Goal: Information Seeking & Learning: Check status

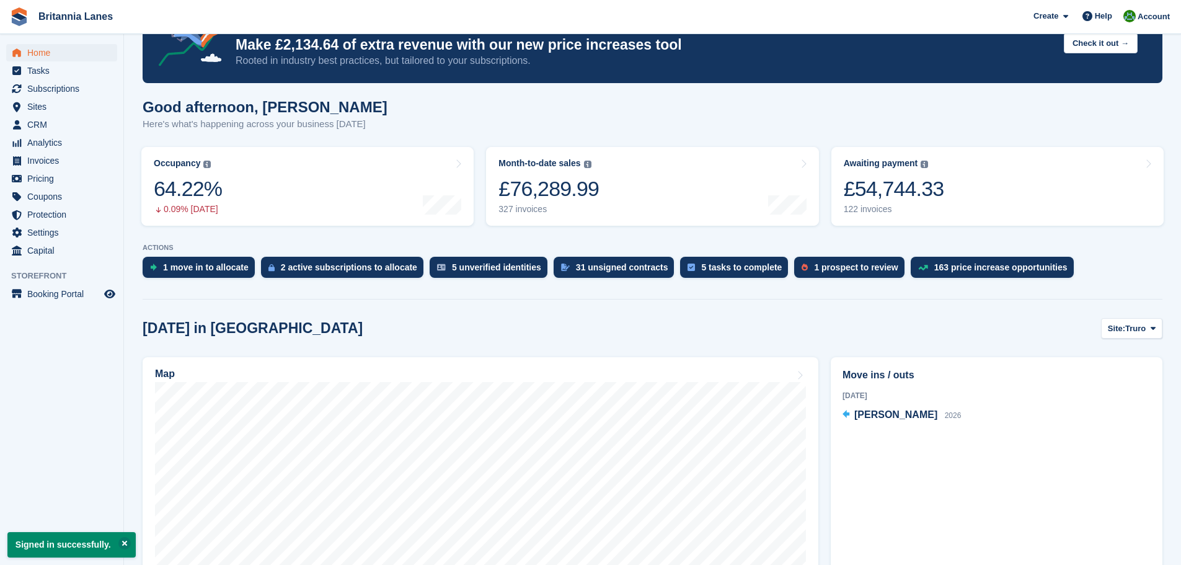
scroll to position [62, 0]
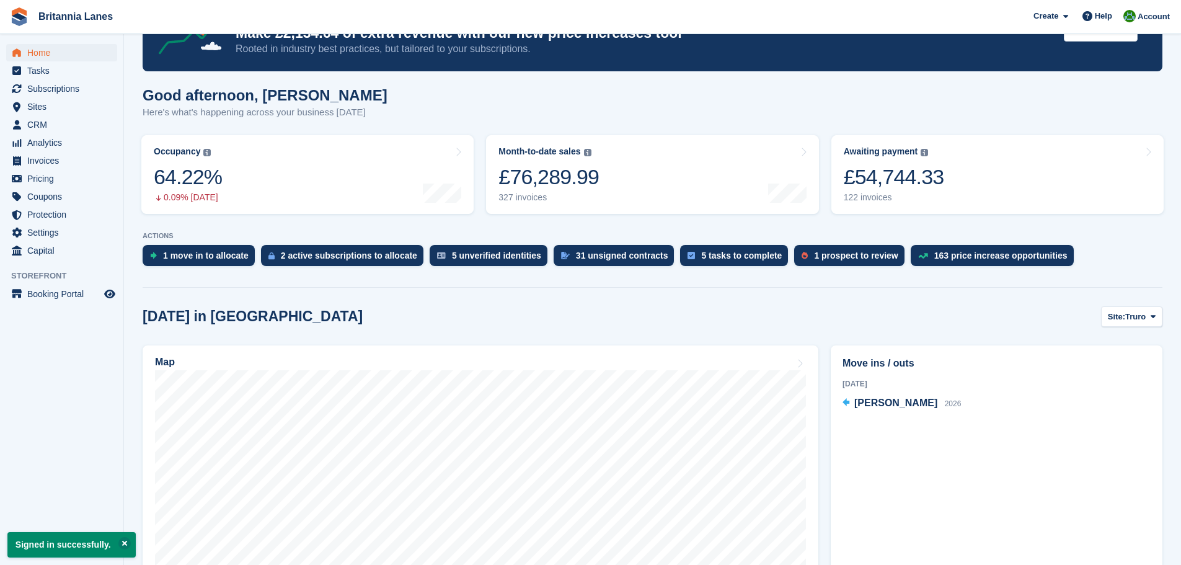
click at [114, 535] on p "Signed in successfully." at bounding box center [71, 544] width 128 height 25
click at [118, 544] on button at bounding box center [124, 543] width 12 height 12
click at [38, 144] on span "Analytics" at bounding box center [64, 142] width 74 height 17
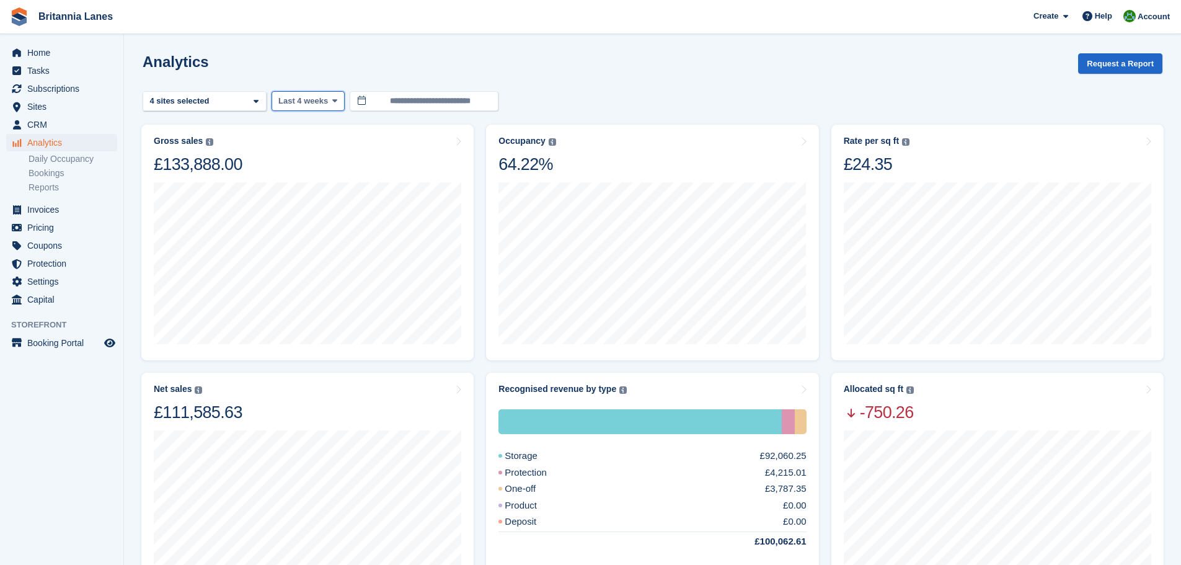
click at [311, 102] on span "Last 4 weeks" at bounding box center [303, 101] width 50 height 12
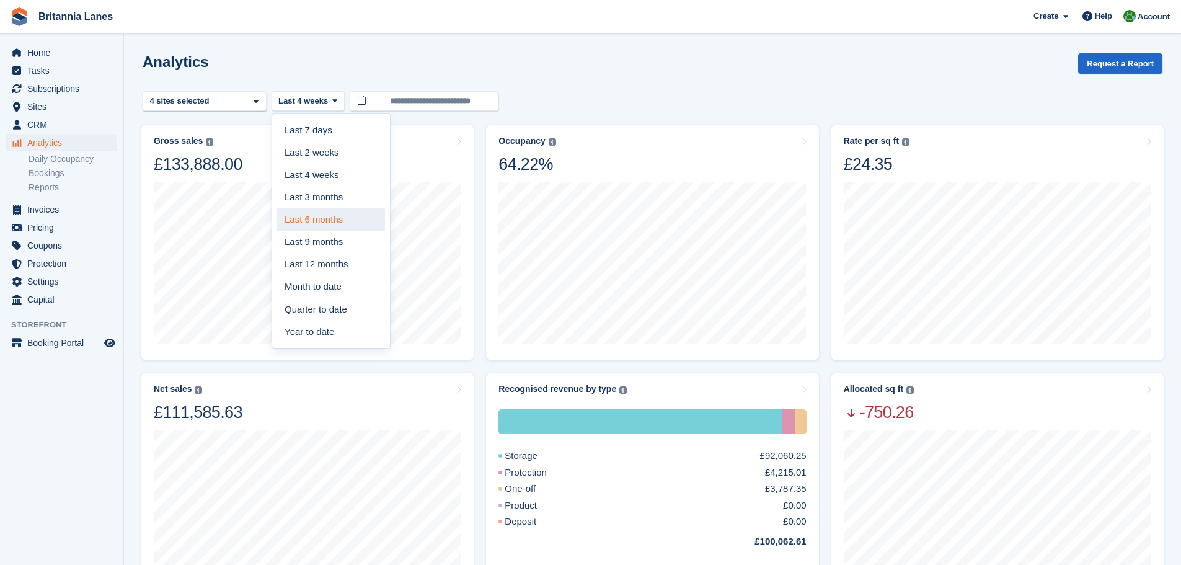
click at [337, 223] on link "Last 6 months" at bounding box center [331, 219] width 108 height 22
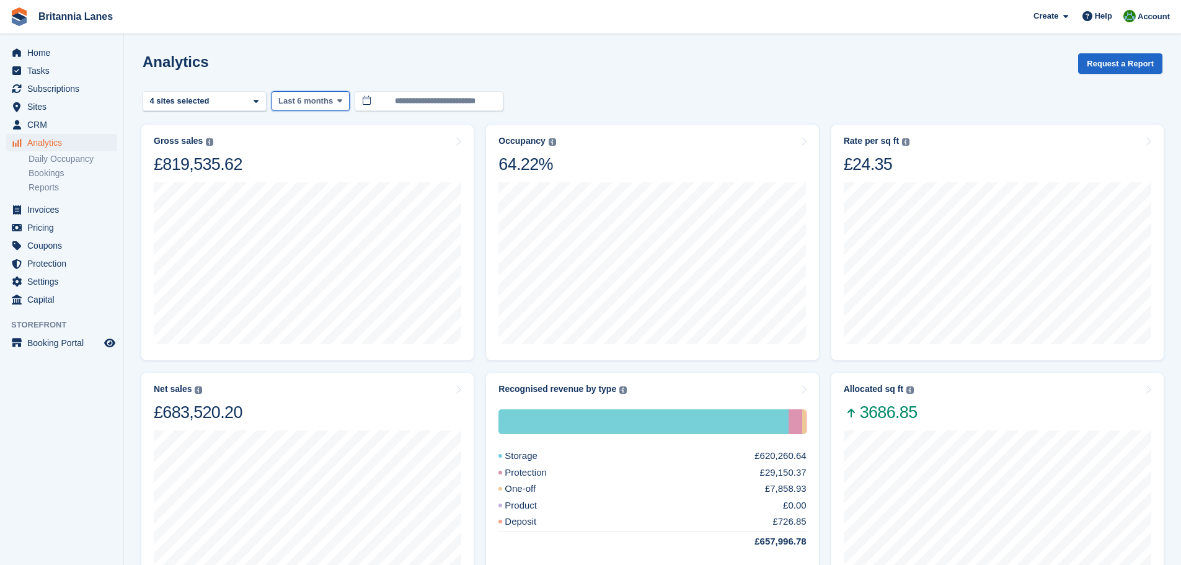
click at [307, 108] on button "Last 6 months" at bounding box center [311, 101] width 78 height 20
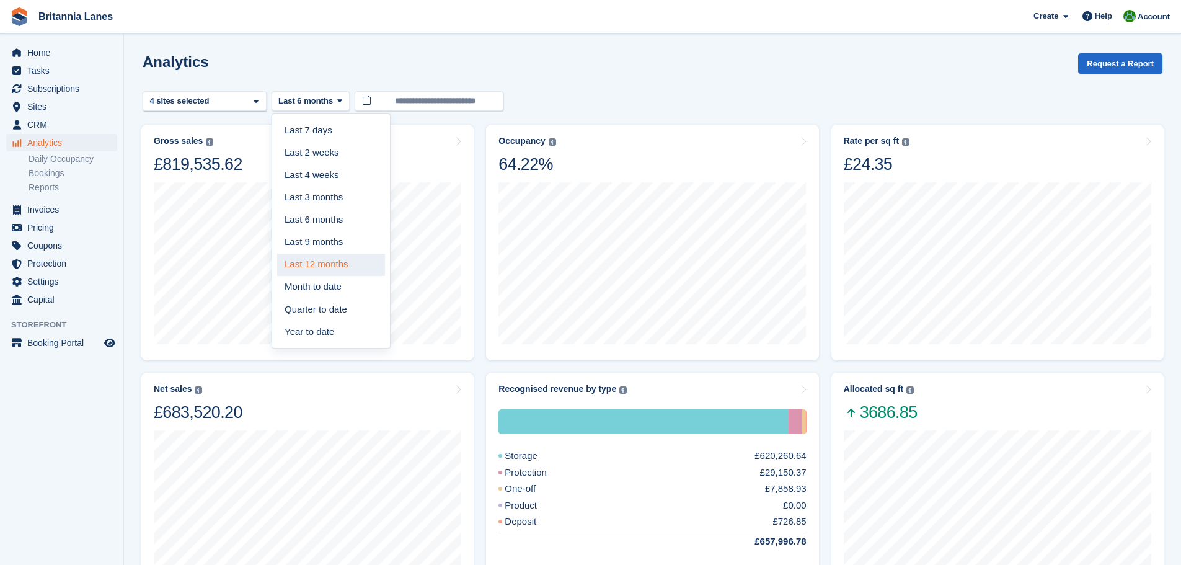
click at [348, 261] on link "Last 12 months" at bounding box center [331, 265] width 108 height 22
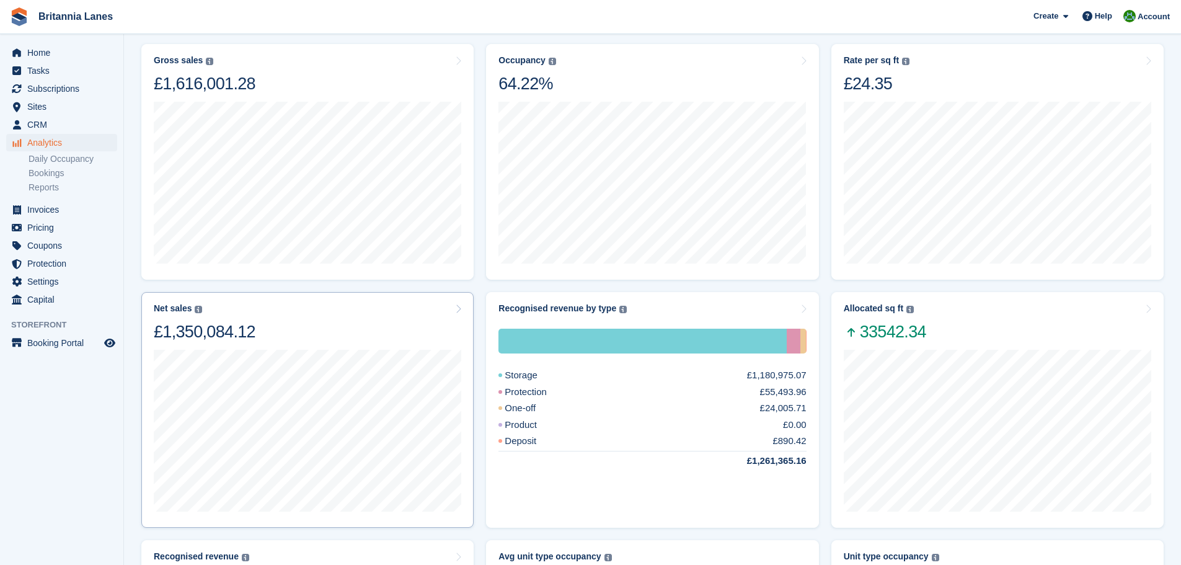
scroll to position [186, 0]
